Goal: Information Seeking & Learning: Understand process/instructions

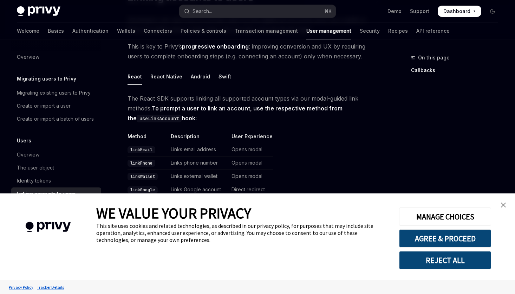
click at [461, 256] on button "REJECT ALL" at bounding box center [445, 260] width 92 height 18
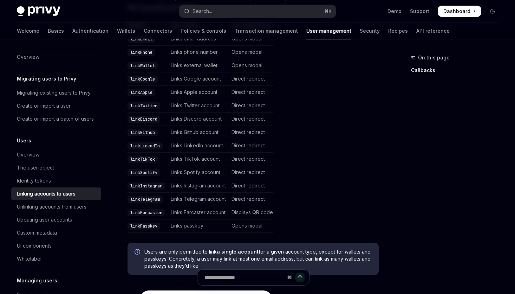
scroll to position [186, 0]
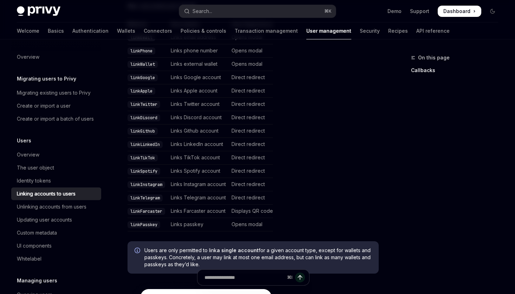
click at [265, 171] on td "Direct redirect" at bounding box center [251, 170] width 44 height 13
click at [250, 155] on td "Direct redirect" at bounding box center [251, 157] width 44 height 13
click at [141, 141] on code "linkLinkedIn" at bounding box center [145, 144] width 35 height 7
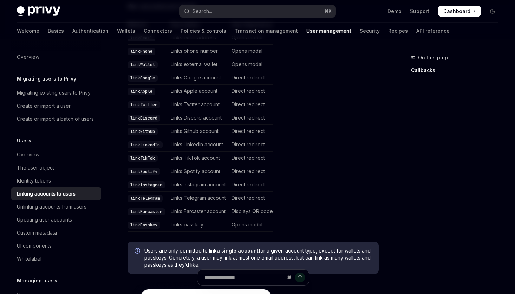
click at [275, 147] on table "Method Description User Experience linkEmail Links email address Opens modal li…" at bounding box center [253, 126] width 251 height 210
